Goal: Information Seeking & Learning: Learn about a topic

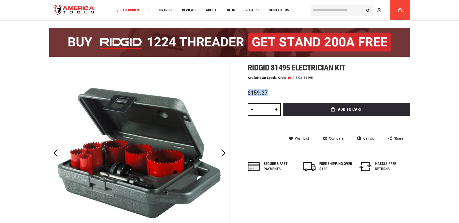
click at [268, 94] on div "$159.37" at bounding box center [329, 93] width 162 height 6
drag, startPoint x: 268, startPoint y: 94, endPoint x: 257, endPoint y: 88, distance: 12.9
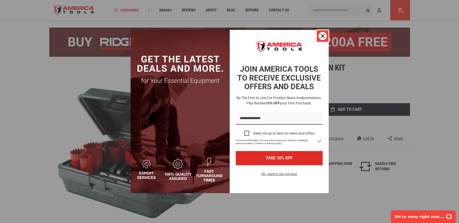
click at [321, 36] on icon "close icon" at bounding box center [322, 36] width 4 height 4
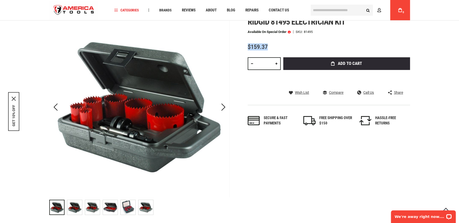
scroll to position [72, 0]
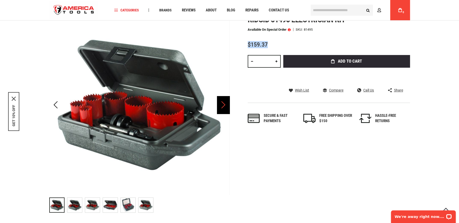
click at [220, 110] on div "Next" at bounding box center [223, 105] width 13 height 18
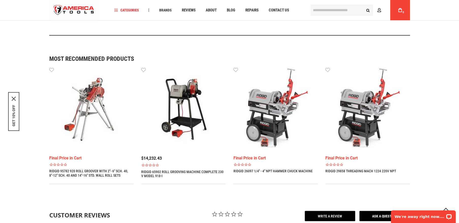
scroll to position [427, 0]
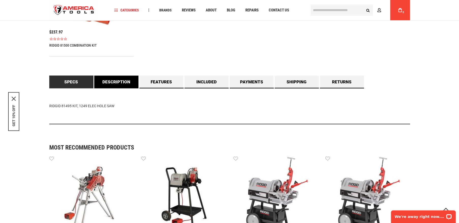
click at [124, 84] on link "Description" at bounding box center [116, 82] width 44 height 13
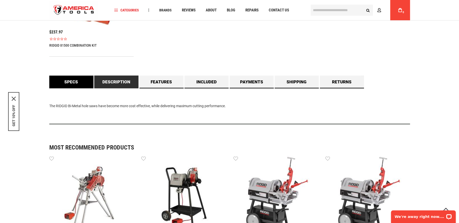
click at [69, 86] on link "Specs" at bounding box center [71, 82] width 44 height 13
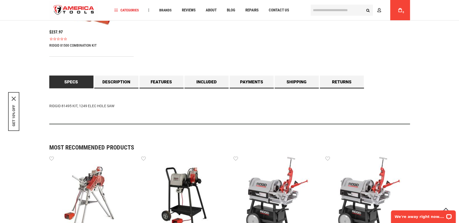
drag, startPoint x: 49, startPoint y: 107, endPoint x: 115, endPoint y: 105, distance: 65.3
click at [115, 105] on div "RIDGID 81495 KIT, 1249 ELEC HOLE SAW" at bounding box center [229, 106] width 361 height 36
drag, startPoint x: 115, startPoint y: 105, endPoint x: 96, endPoint y: 106, distance: 18.8
copy div "RIDGID 81495 KIT, 1249 ELEC HOLE SAW"
click at [123, 79] on link "Description" at bounding box center [116, 82] width 44 height 13
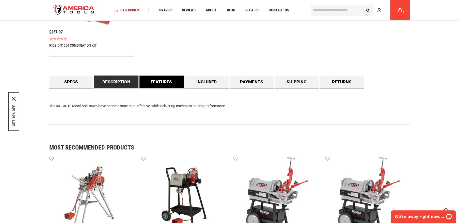
click at [164, 86] on link "Features" at bounding box center [161, 82] width 44 height 13
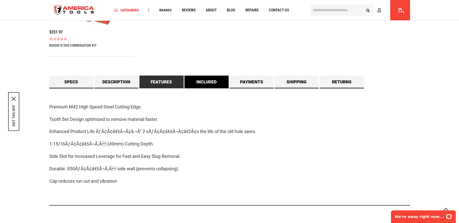
click at [198, 84] on link "Included" at bounding box center [206, 82] width 44 height 13
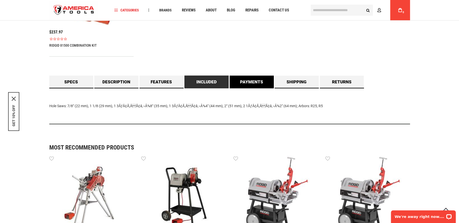
click at [239, 84] on link "Payments" at bounding box center [252, 82] width 44 height 13
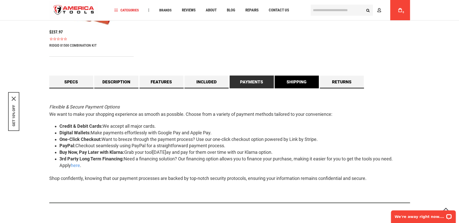
click at [290, 87] on link "Shipping" at bounding box center [296, 82] width 44 height 13
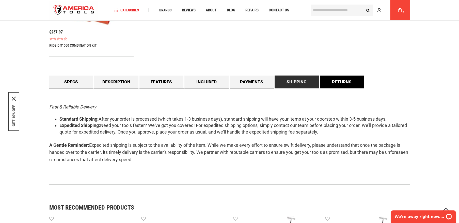
click at [329, 79] on link "Returns" at bounding box center [342, 82] width 44 height 13
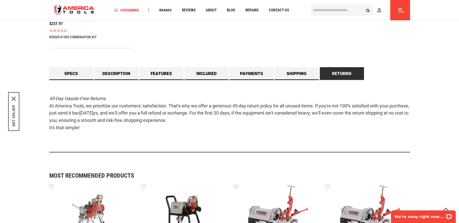
scroll to position [435, 0]
click at [78, 76] on link "Specs" at bounding box center [71, 73] width 44 height 13
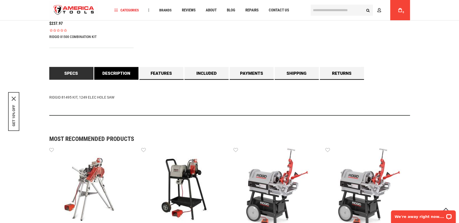
click at [107, 73] on link "Description" at bounding box center [116, 73] width 44 height 13
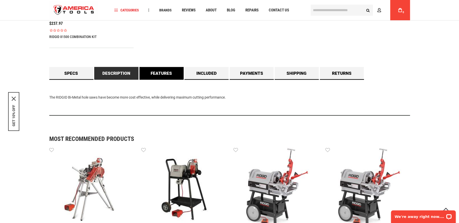
click at [171, 75] on link "Features" at bounding box center [161, 73] width 44 height 13
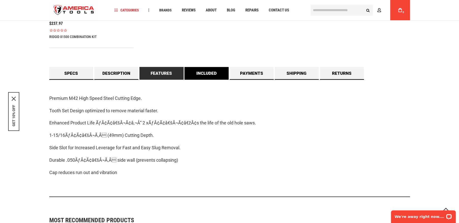
click at [197, 70] on link "Included" at bounding box center [206, 73] width 44 height 13
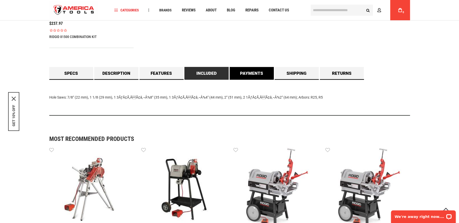
click at [226, 69] on link "Included" at bounding box center [206, 73] width 44 height 13
click at [245, 72] on link "Payments" at bounding box center [252, 73] width 44 height 13
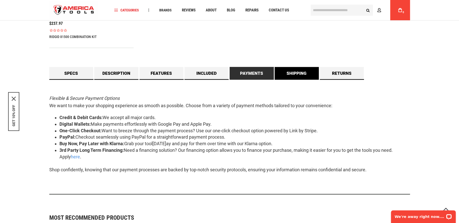
click at [306, 71] on link "Shipping" at bounding box center [296, 73] width 44 height 13
